Goal: Navigation & Orientation: Find specific page/section

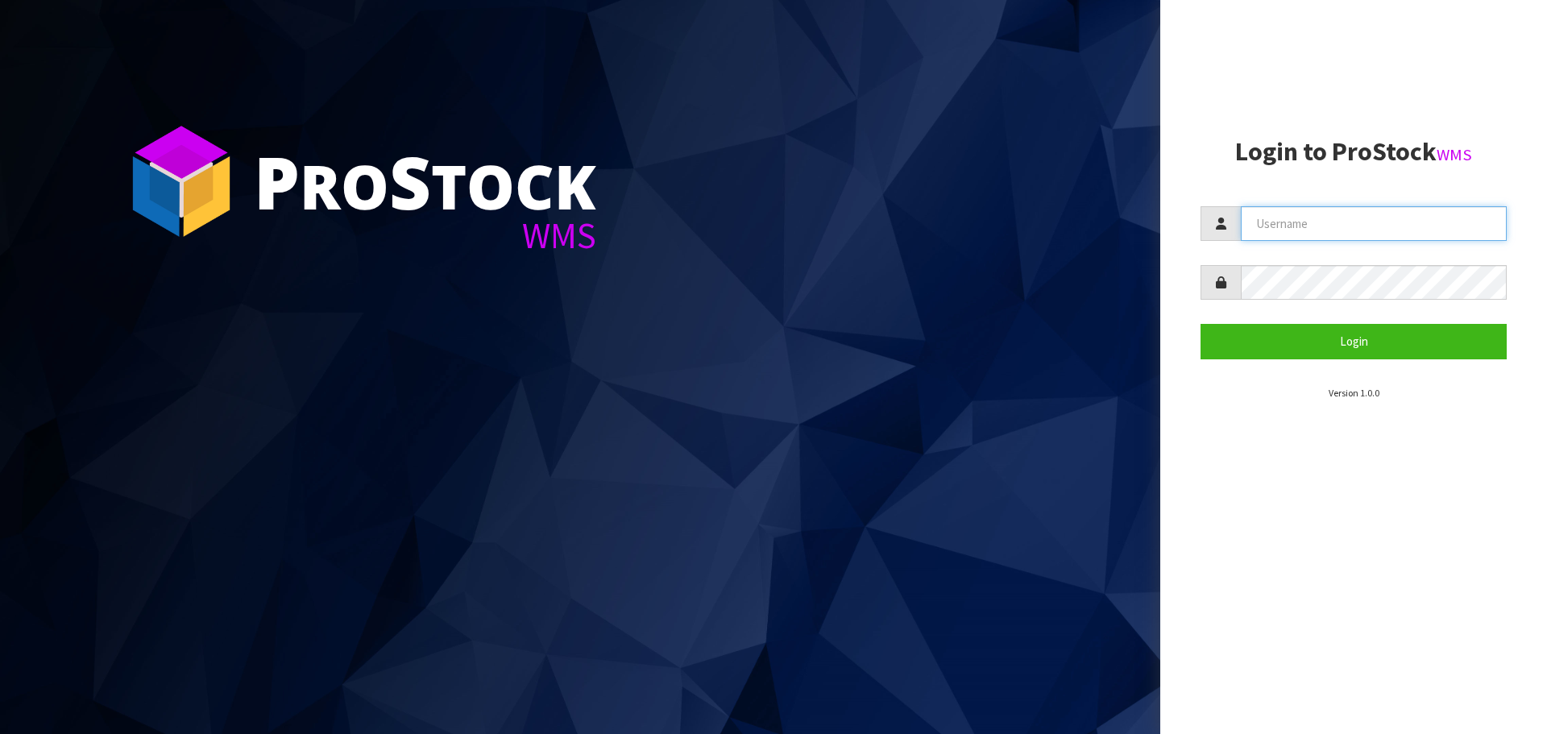
click at [1360, 231] on input "text" at bounding box center [1374, 223] width 266 height 35
click at [0, 733] on com-1password-button at bounding box center [0, 734] width 0 height 0
drag, startPoint x: 1479, startPoint y: 223, endPoint x: 1419, endPoint y: 199, distance: 65.1
click at [1446, 241] on body "P ro S tock WMS Login to ProStock WMS Login Version 1.0.0" at bounding box center [773, 367] width 1547 height 734
type input "[EMAIL_ADDRESS][DOMAIN_NAME]"
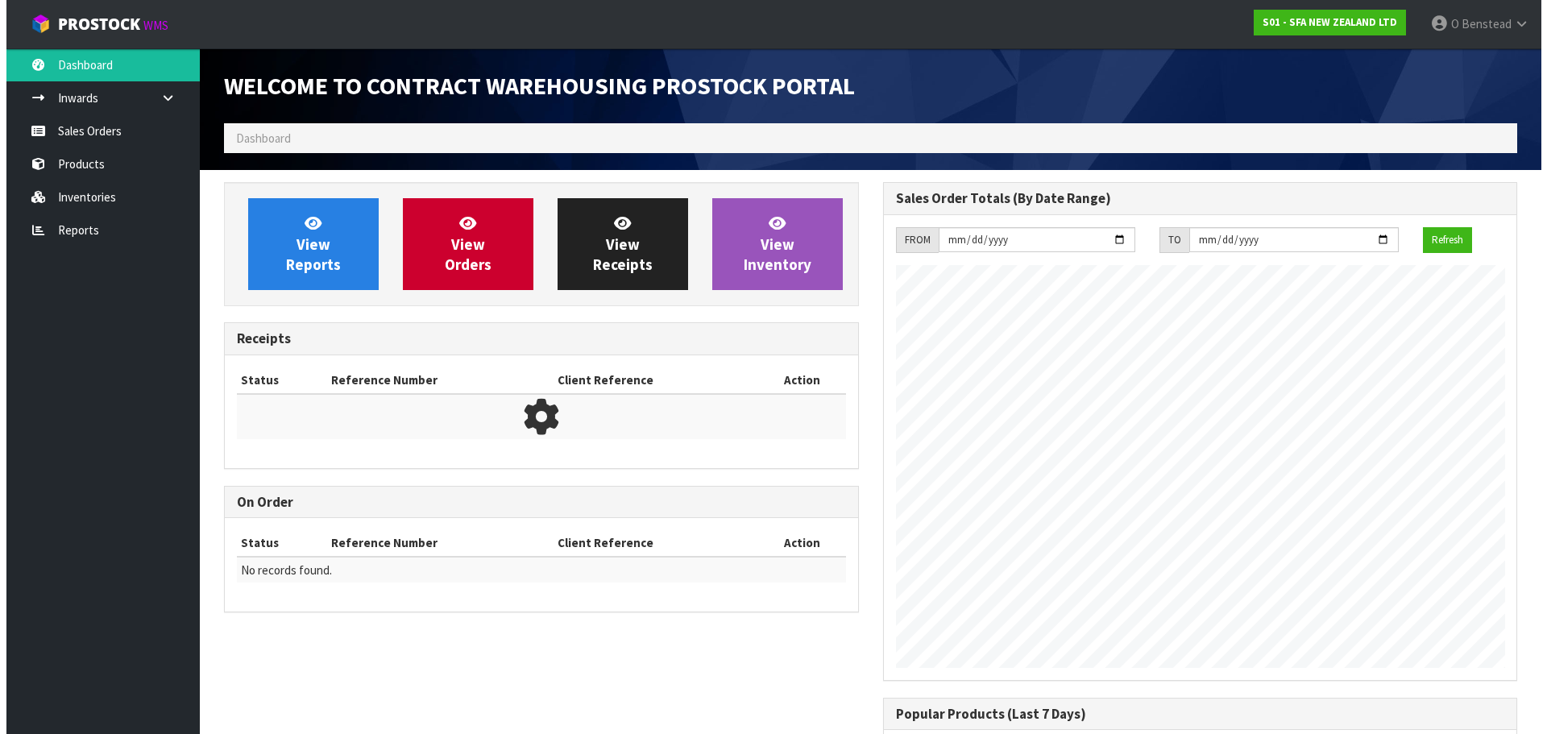
scroll to position [893, 658]
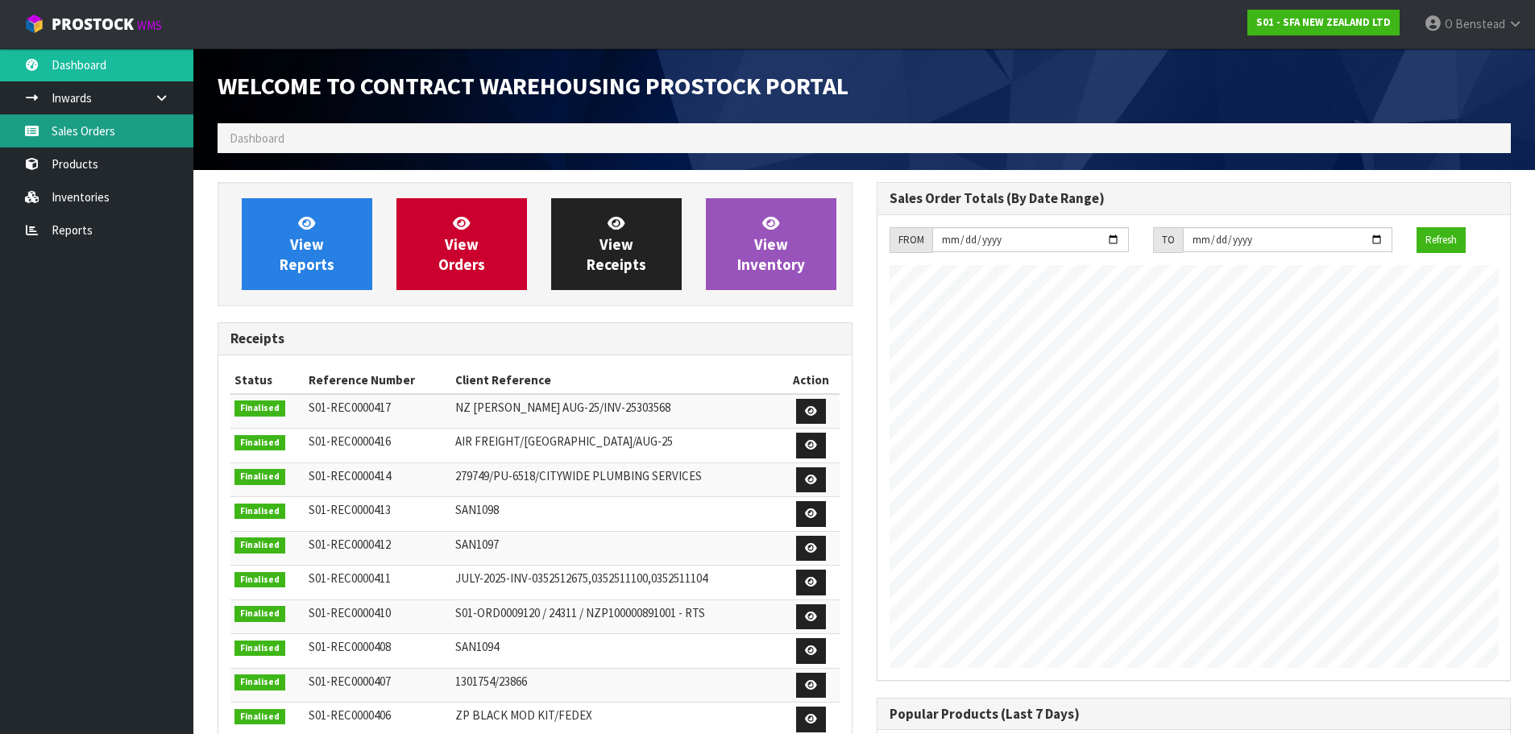
click at [131, 134] on link "Sales Orders" at bounding box center [96, 130] width 193 height 33
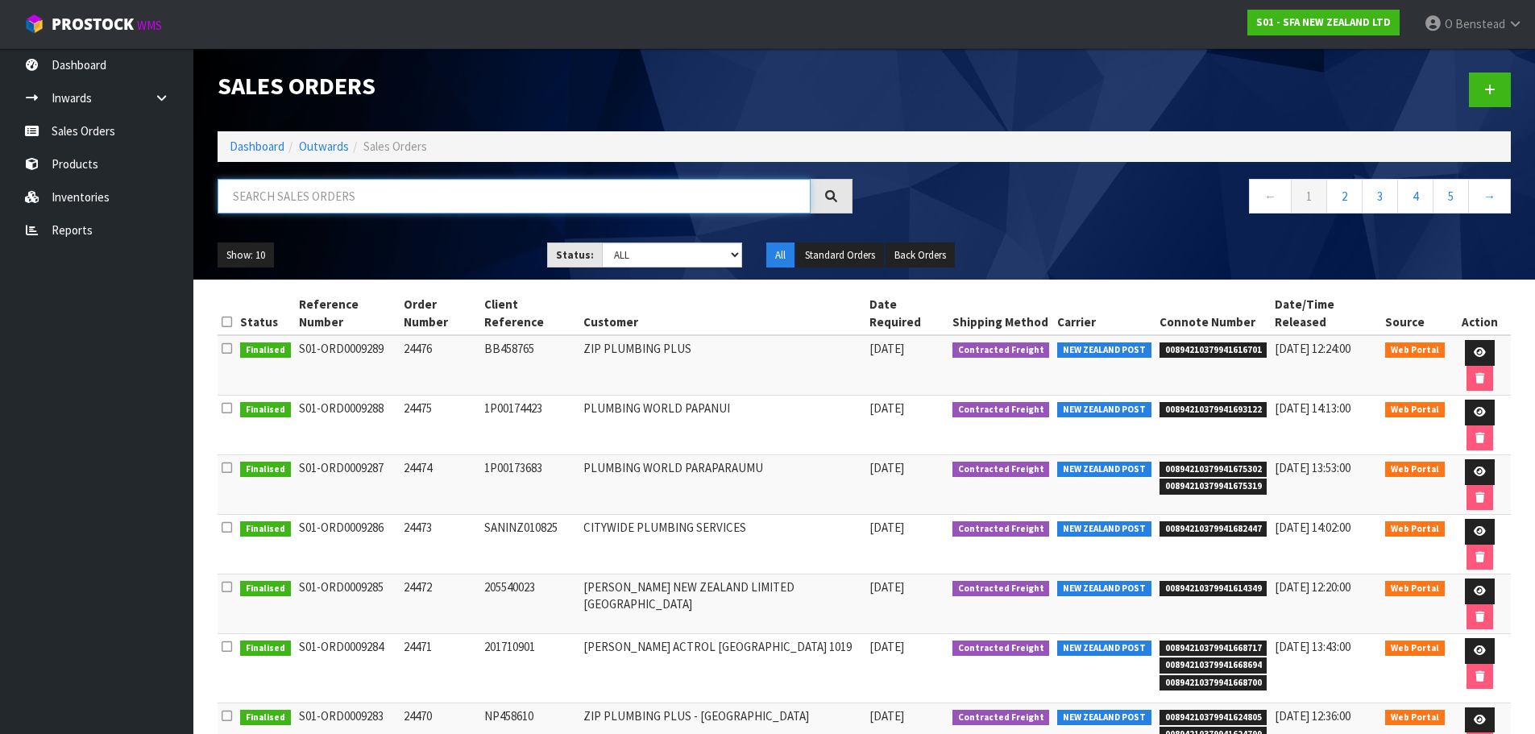
click at [499, 201] on input "text" at bounding box center [514, 196] width 593 height 35
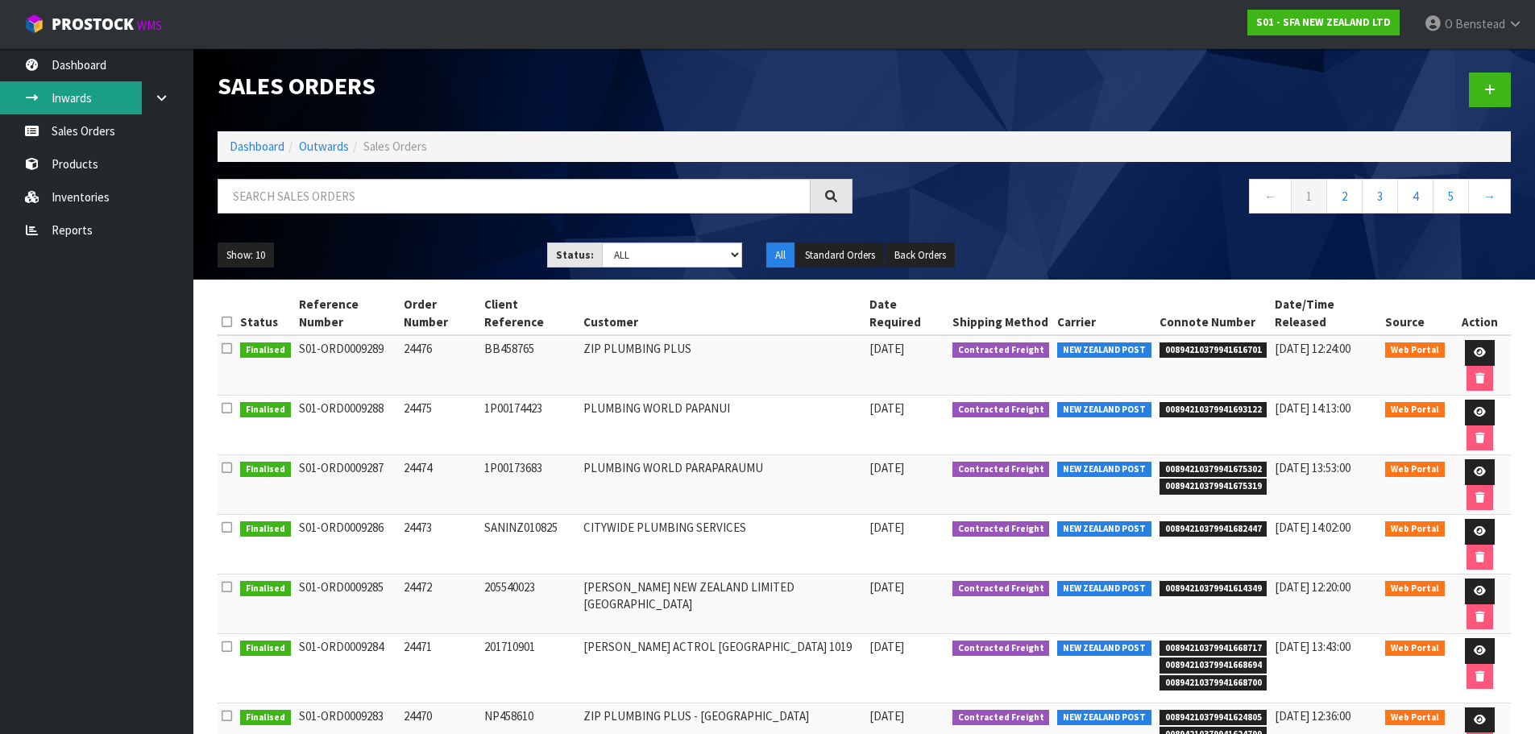
click at [88, 103] on link "Inwards" at bounding box center [96, 97] width 193 height 33
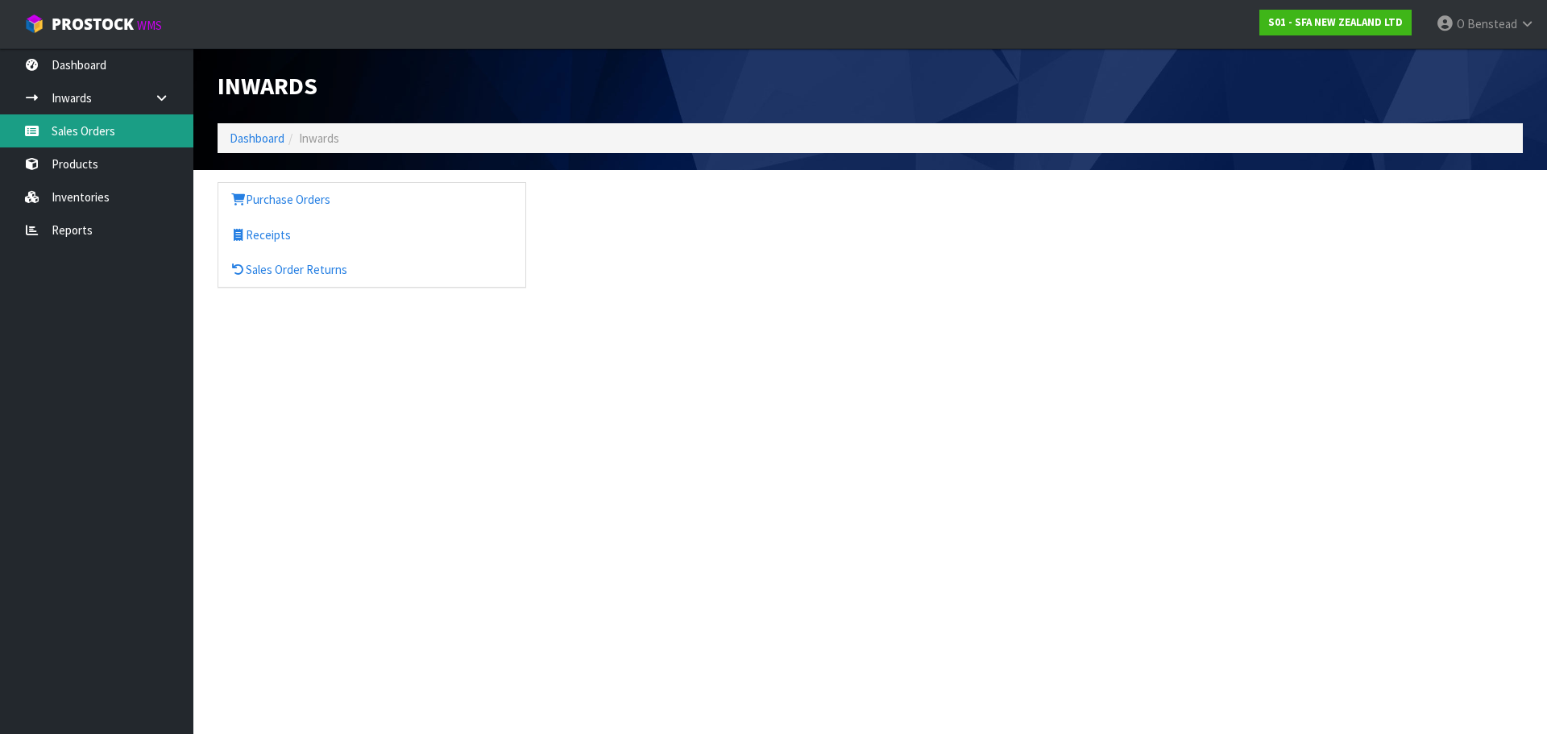
click at [97, 139] on link "Sales Orders" at bounding box center [96, 130] width 193 height 33
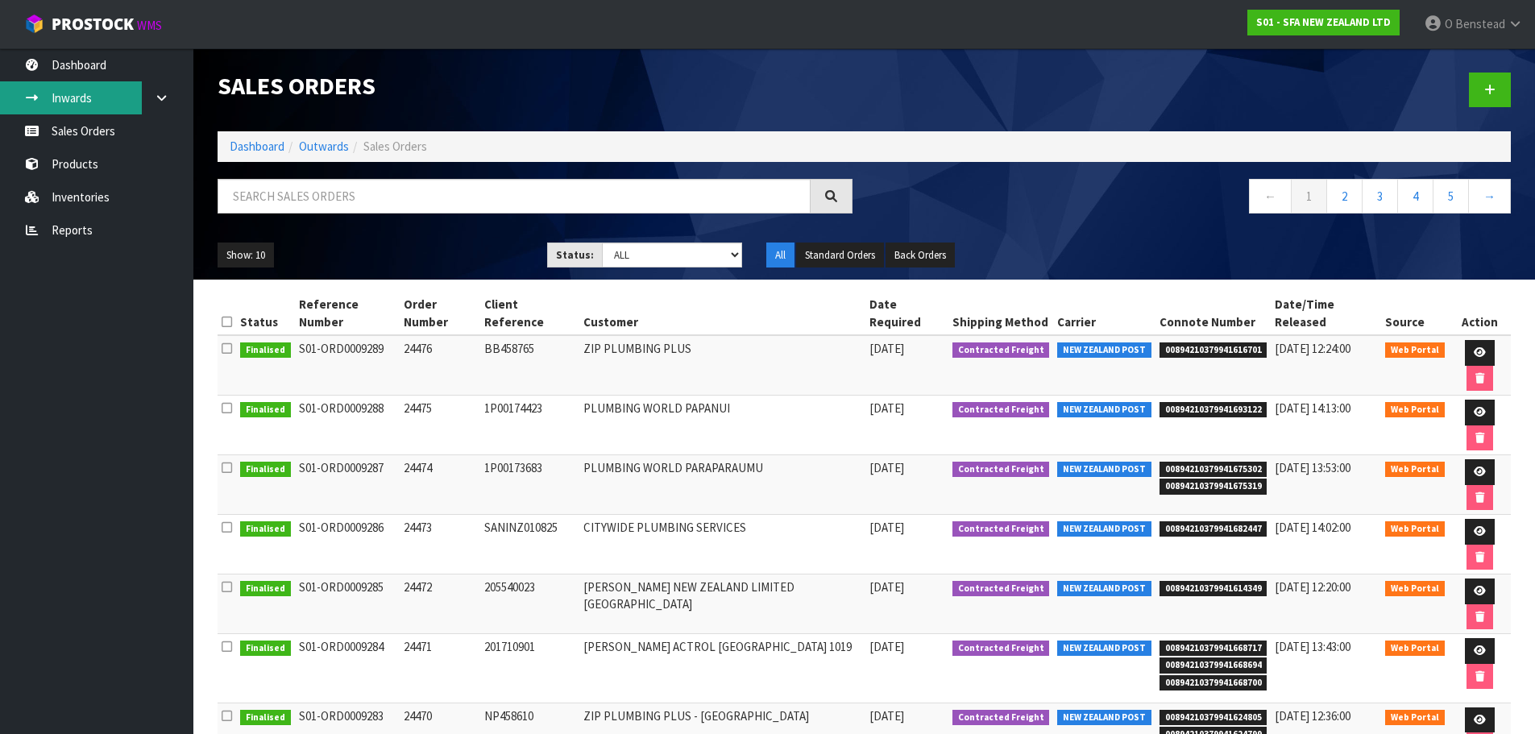
click at [129, 94] on link "Inwards" at bounding box center [96, 97] width 193 height 33
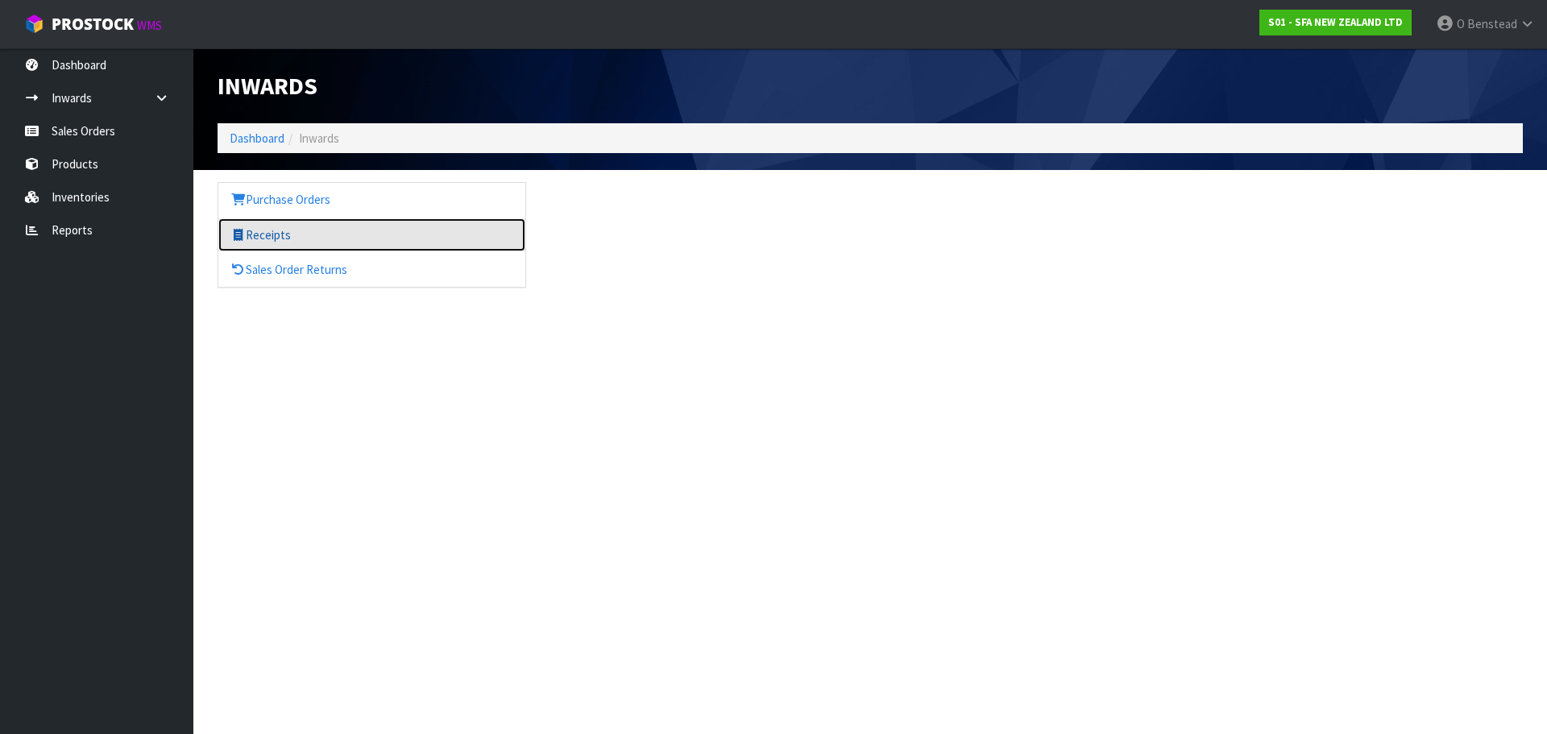
click at [280, 238] on link "Receipts" at bounding box center [371, 234] width 307 height 33
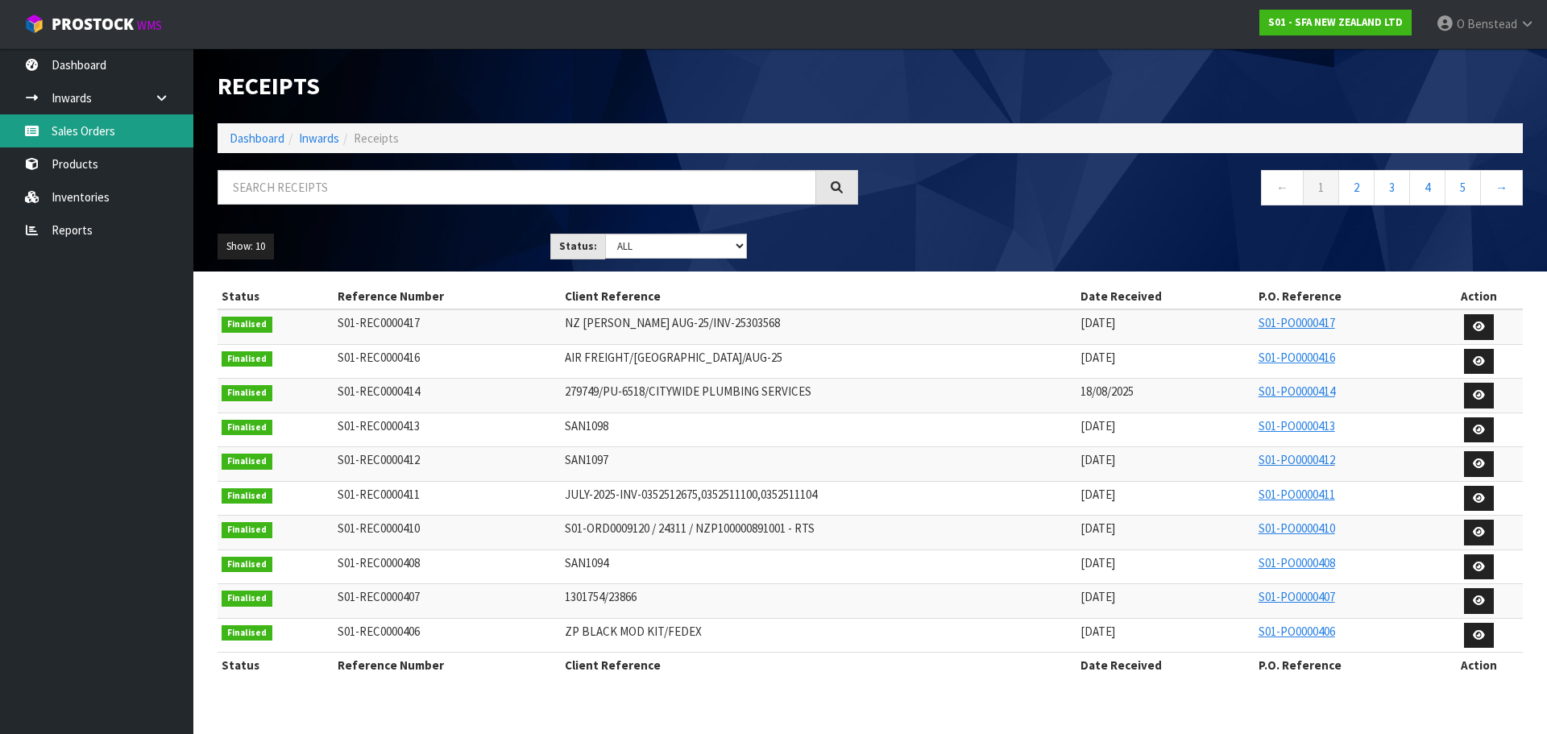
click at [126, 126] on link "Sales Orders" at bounding box center [96, 130] width 193 height 33
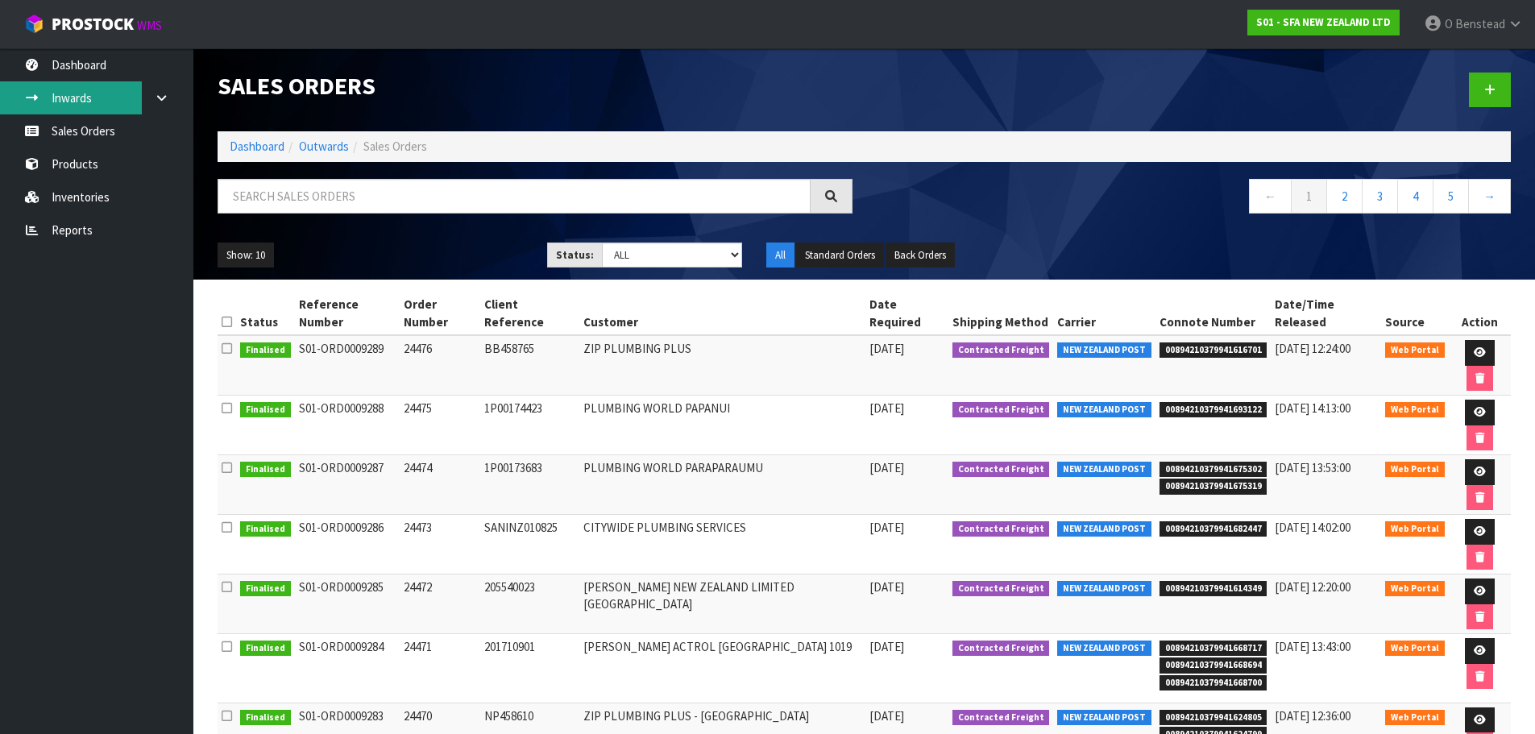
click at [119, 98] on link "Inwards" at bounding box center [96, 97] width 193 height 33
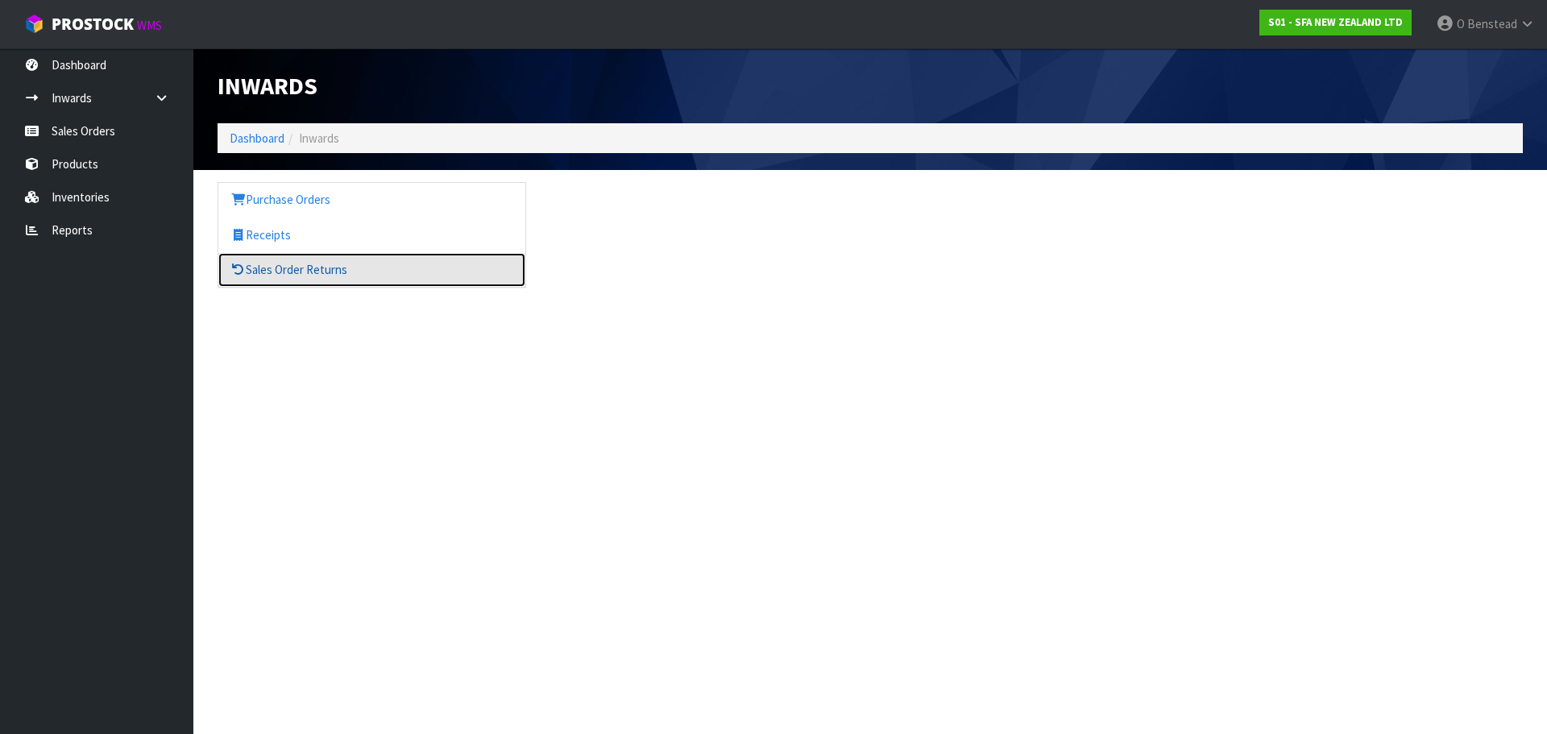
click at [243, 266] on icon at bounding box center [237, 269] width 15 height 12
